Goal: Find specific page/section: Find specific page/section

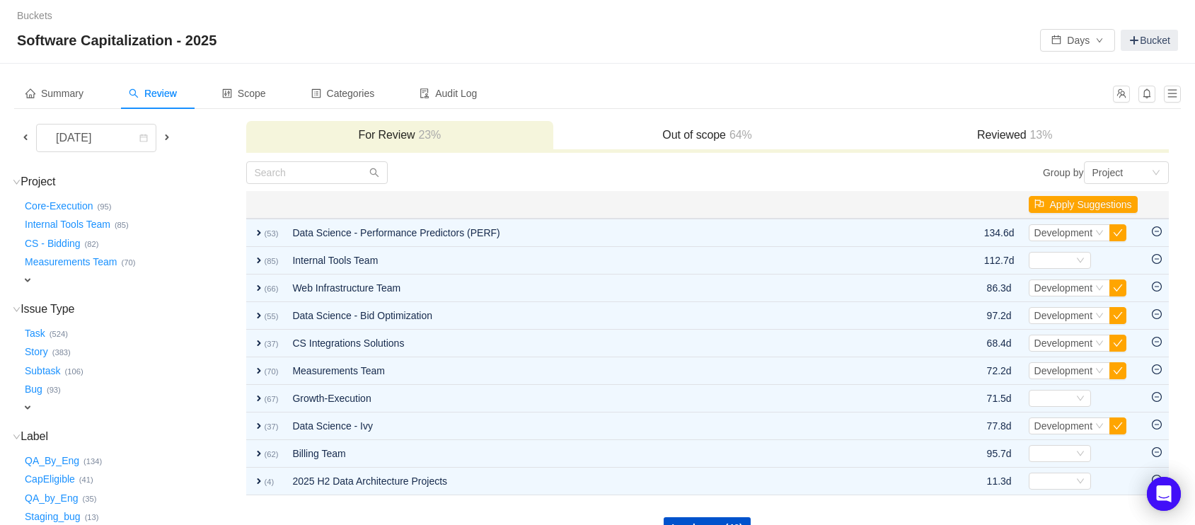
click at [30, 279] on span "expand" at bounding box center [27, 279] width 11 height 11
click at [52, 283] on div "Select value" at bounding box center [84, 281] width 112 height 14
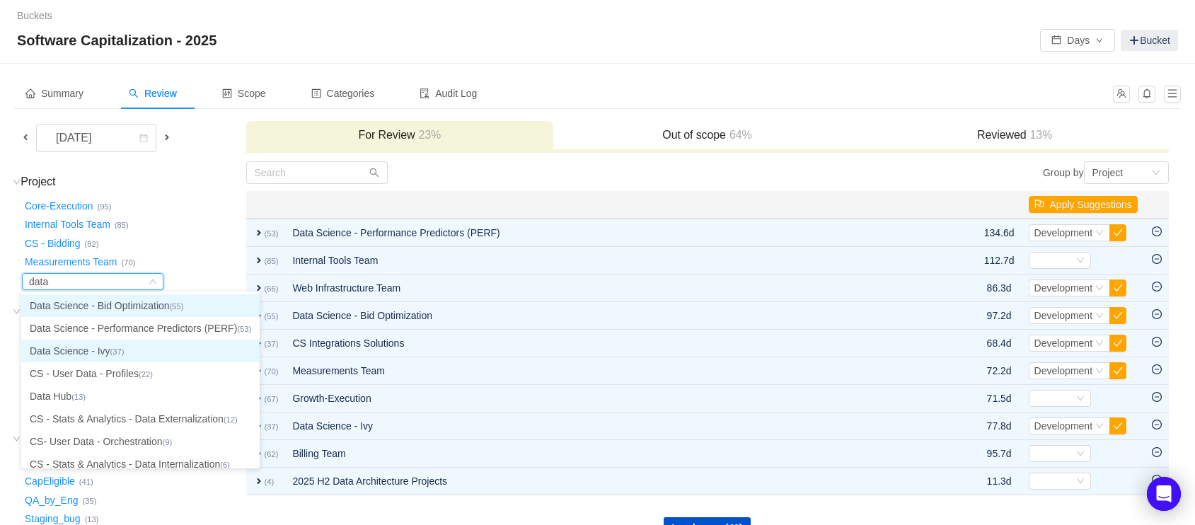
type input "data h"
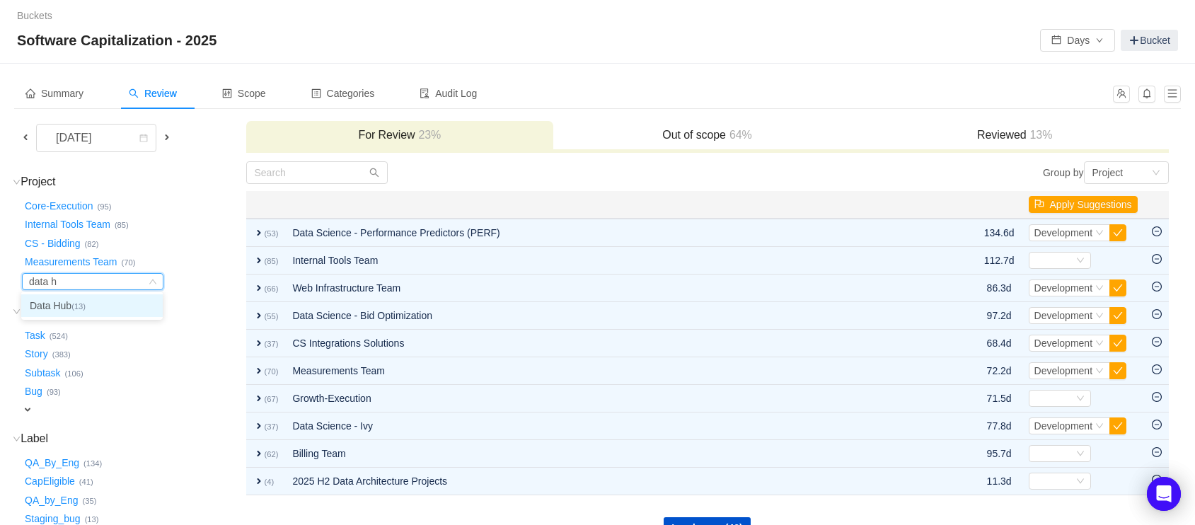
click at [57, 301] on li "Data Hub (13)" at bounding box center [91, 305] width 141 height 23
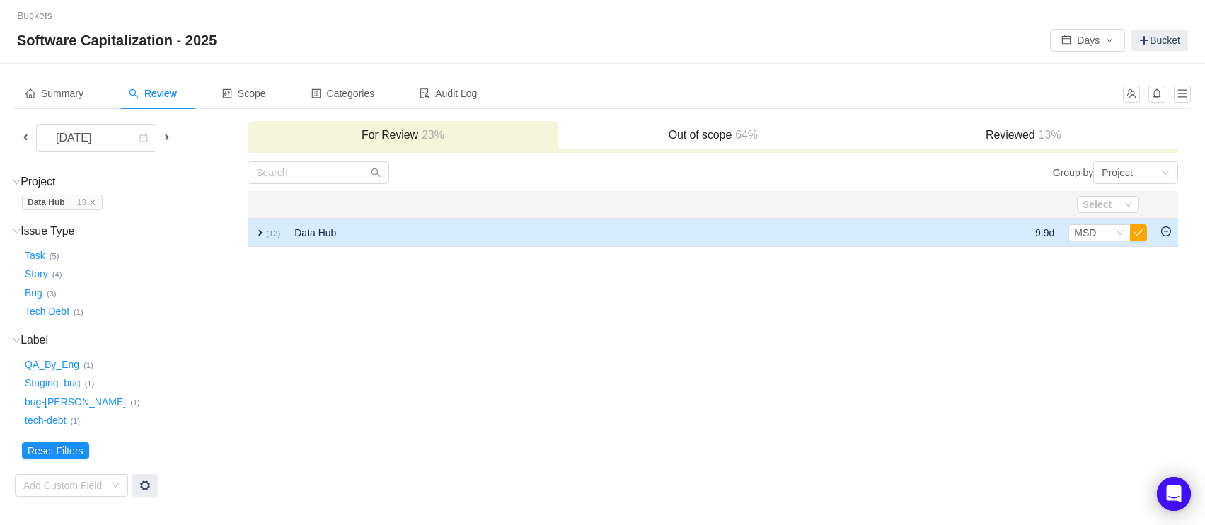
click at [256, 233] on span "expand" at bounding box center [260, 232] width 11 height 11
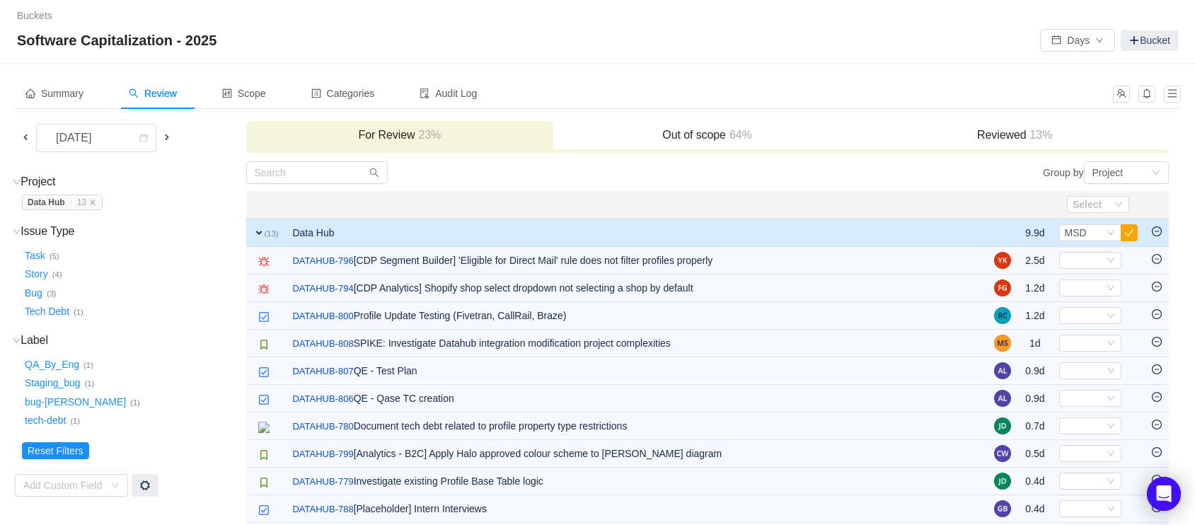
click at [368, 138] on h3 "For Review 23%" at bounding box center [400, 135] width 294 height 14
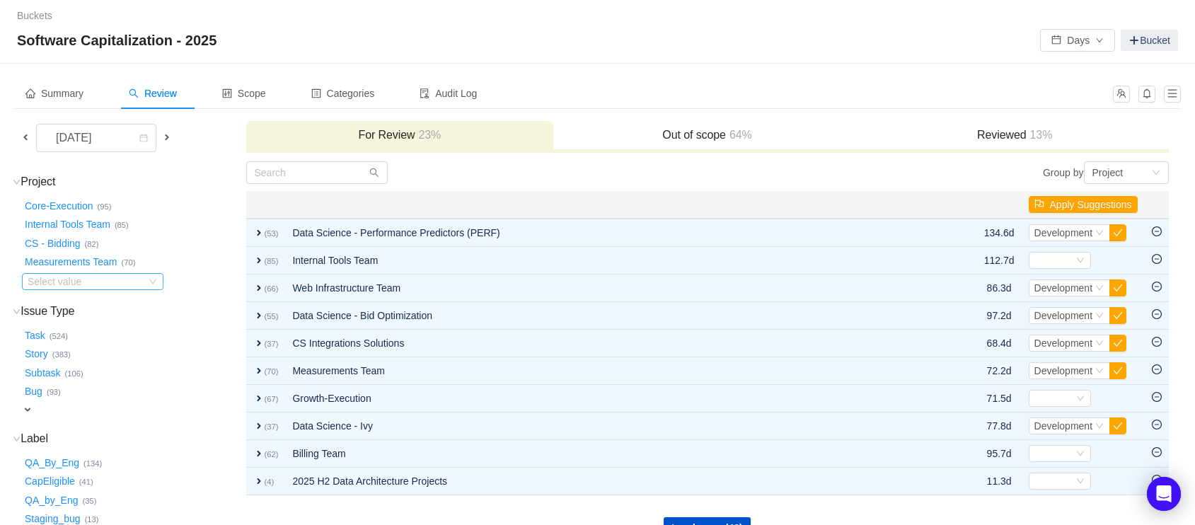
click at [78, 284] on div "Select value" at bounding box center [84, 281] width 112 height 14
type input "data hub"
click at [73, 299] on li "Data Hub (13)" at bounding box center [91, 305] width 141 height 23
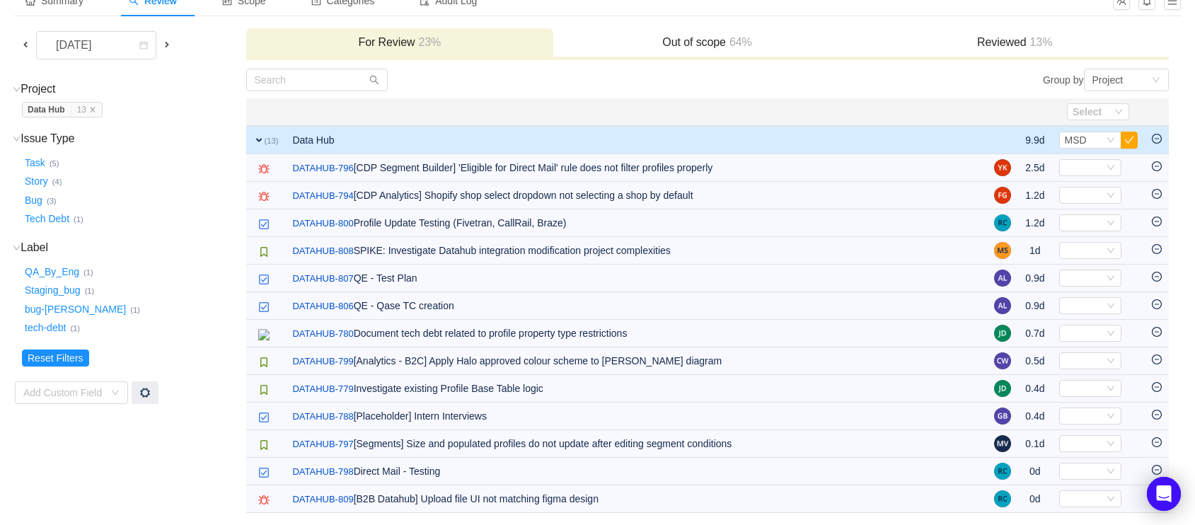
scroll to position [91, 0]
click at [30, 50] on span at bounding box center [25, 46] width 11 height 11
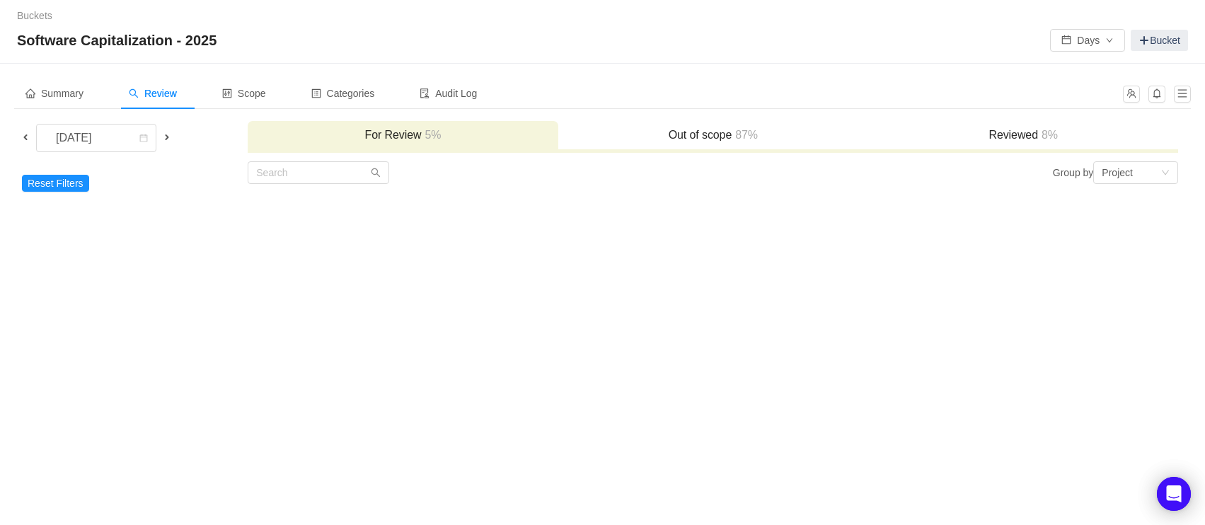
click at [384, 143] on div "For Review 5%" at bounding box center [403, 136] width 310 height 30
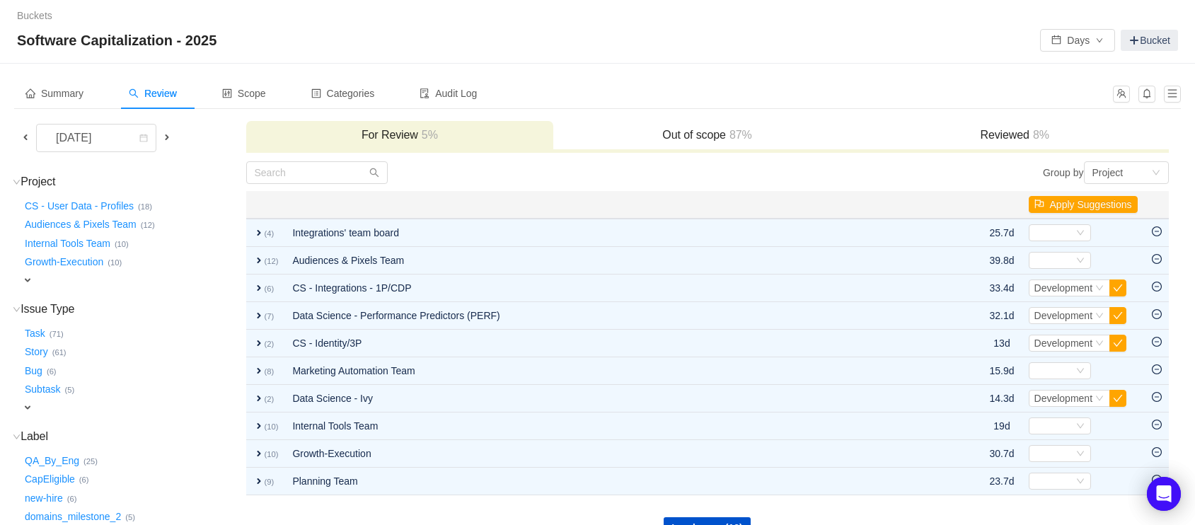
click at [48, 274] on div "expand" at bounding box center [111, 280] width 178 height 15
click at [71, 278] on div "Select value" at bounding box center [84, 281] width 112 height 14
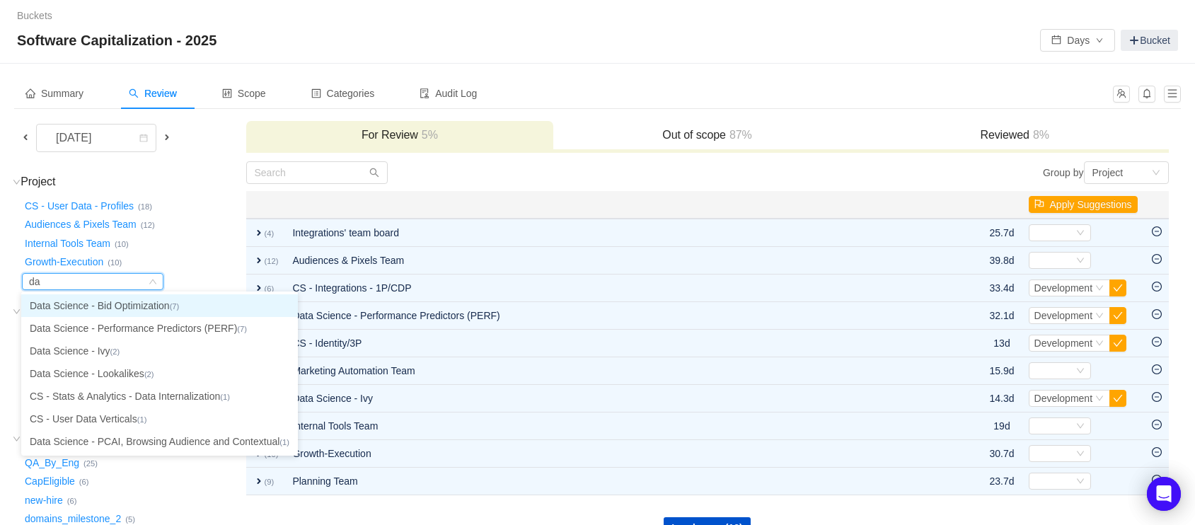
type input "d"
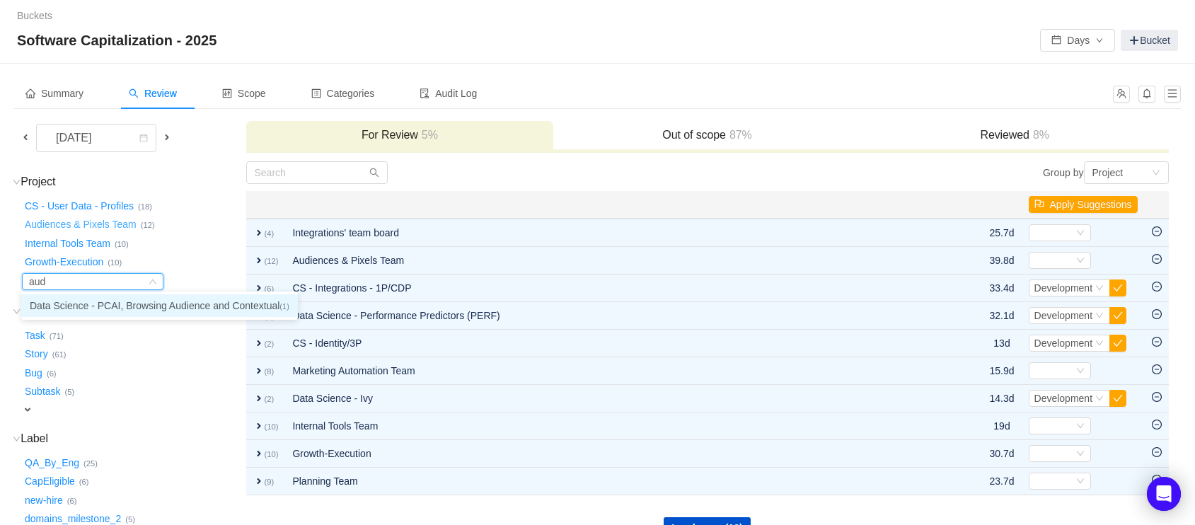
type input "aud"
click at [54, 225] on button "Audiences & Pixels Team …" at bounding box center [81, 225] width 119 height 23
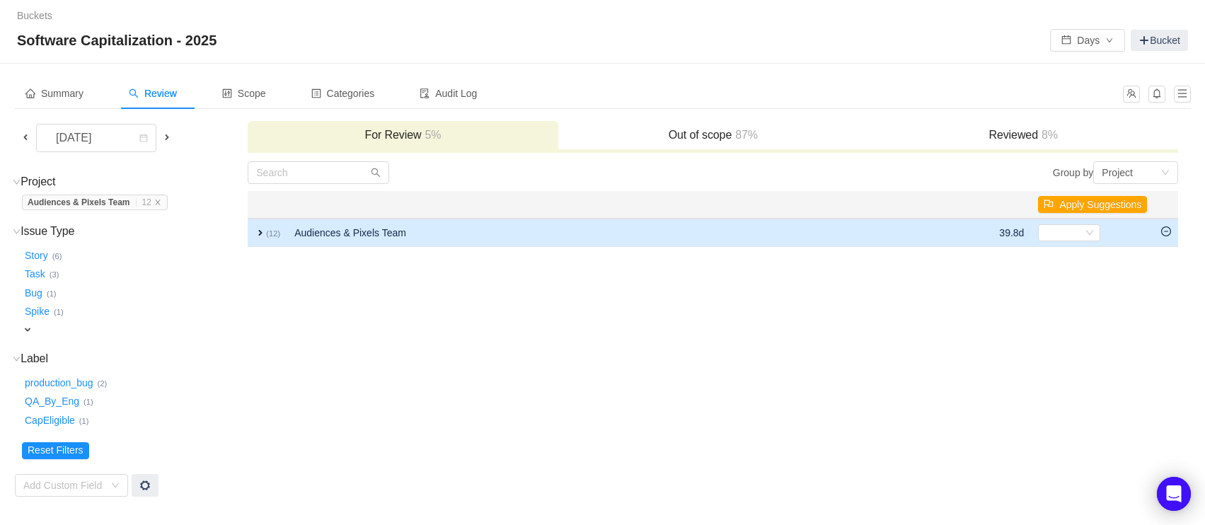
click at [258, 228] on span "expand" at bounding box center [260, 232] width 11 height 11
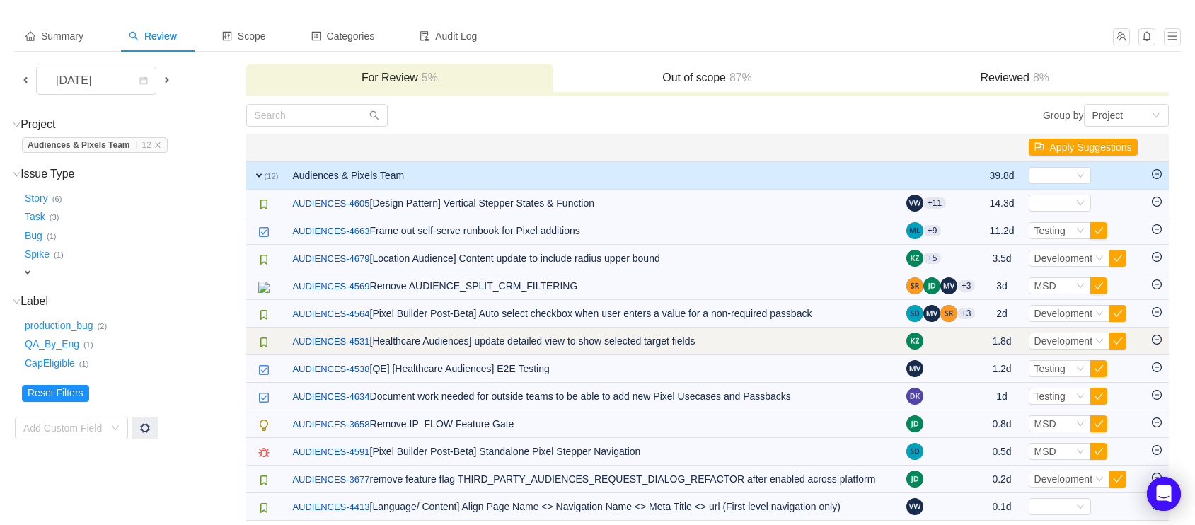
scroll to position [66, 0]
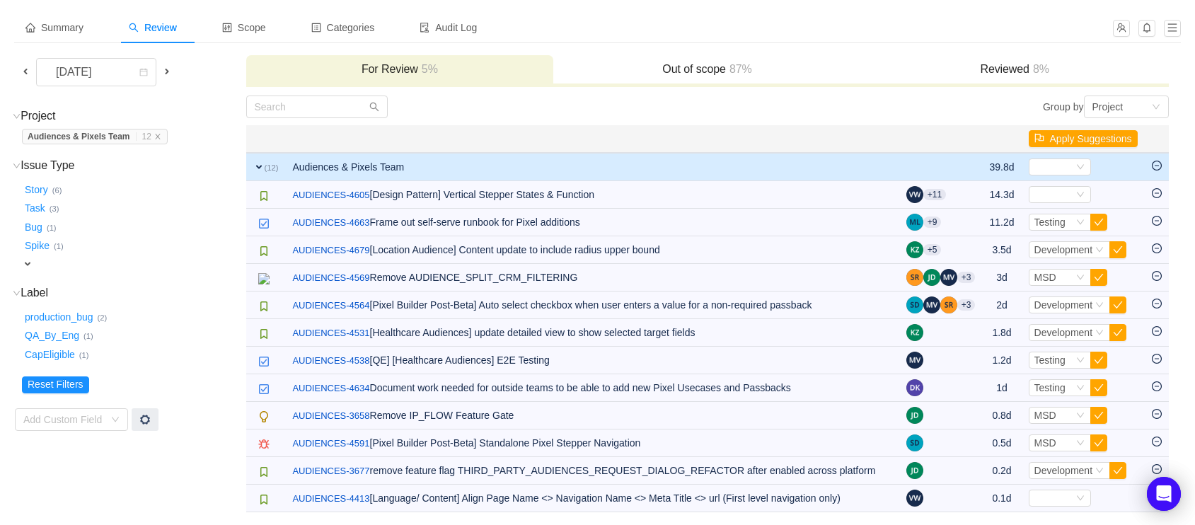
click at [482, 6] on div "Summary Review Scope Categories Audit Log [DATE] For Review 5% Out of scope 87%…" at bounding box center [597, 262] width 1195 height 529
